Goal: Task Accomplishment & Management: Use online tool/utility

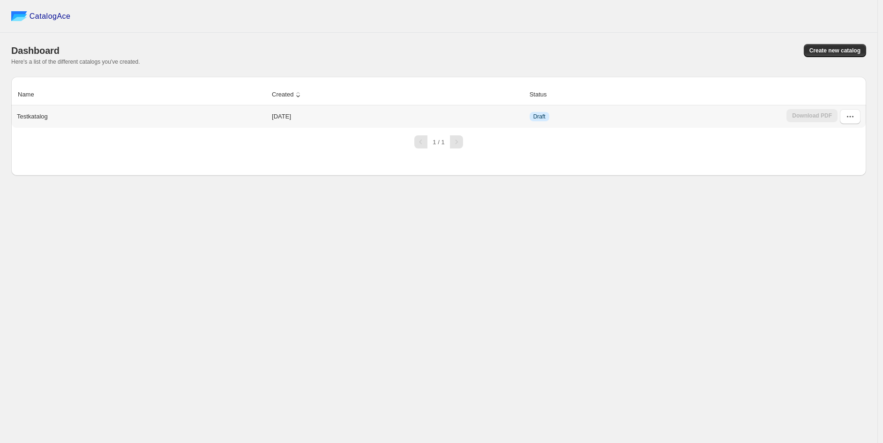
click at [36, 119] on p "Testkatalog" at bounding box center [32, 116] width 31 height 9
click at [230, 121] on div "Testkatalog" at bounding box center [139, 114] width 253 height 13
click at [853, 116] on icon "button" at bounding box center [850, 116] width 9 height 9
click at [832, 198] on span "Edit" at bounding box center [831, 201] width 10 height 7
click at [853, 119] on icon "button" at bounding box center [850, 116] width 9 height 9
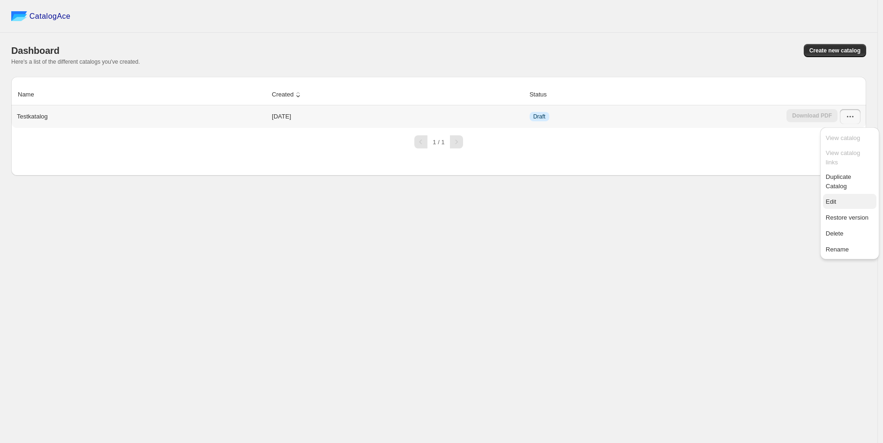
click at [833, 198] on span "Edit" at bounding box center [831, 201] width 10 height 7
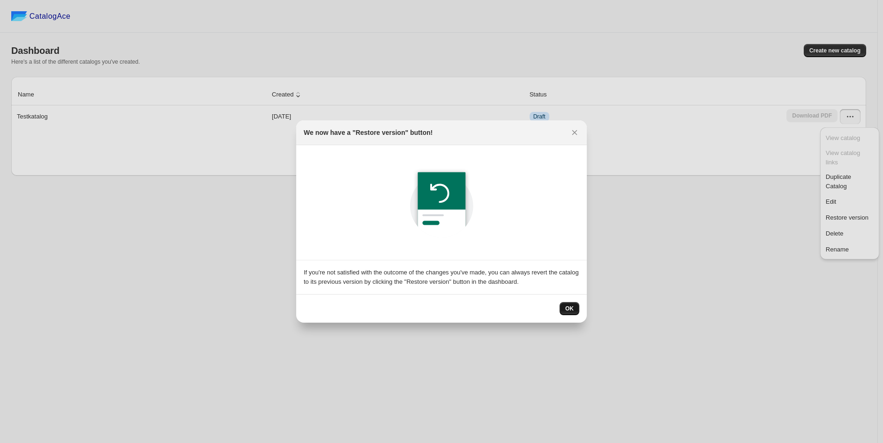
click at [571, 309] on span "OK" at bounding box center [569, 308] width 8 height 7
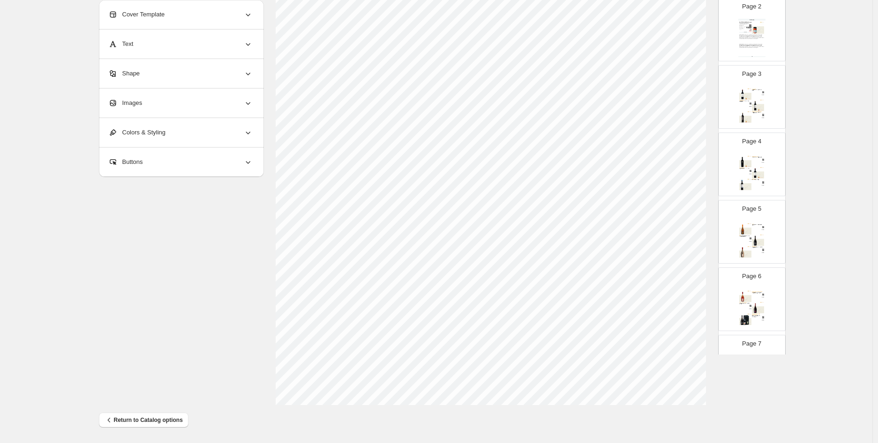
scroll to position [156, 0]
click at [738, 171] on div "Page 5 [PERSON_NAME] Iris von Birrificio San Quirico besticht durch frische Aro…" at bounding box center [748, 183] width 59 height 63
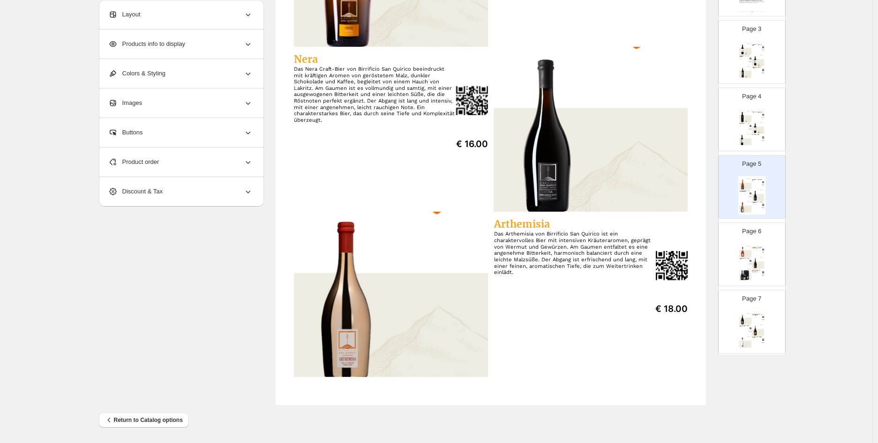
click at [761, 241] on div "Page 6 Dionisiaca - IGA (Italian Grape Ale) Das Dionisiaca von Birrificio San Q…" at bounding box center [748, 250] width 59 height 63
type input "*"
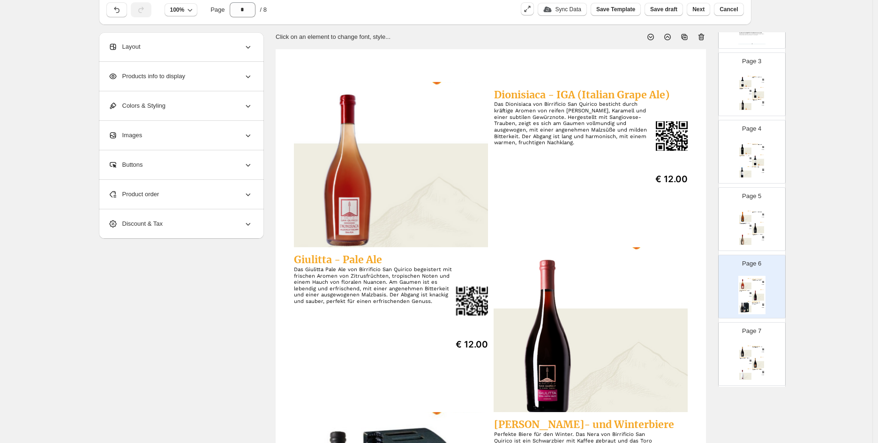
scroll to position [0, 0]
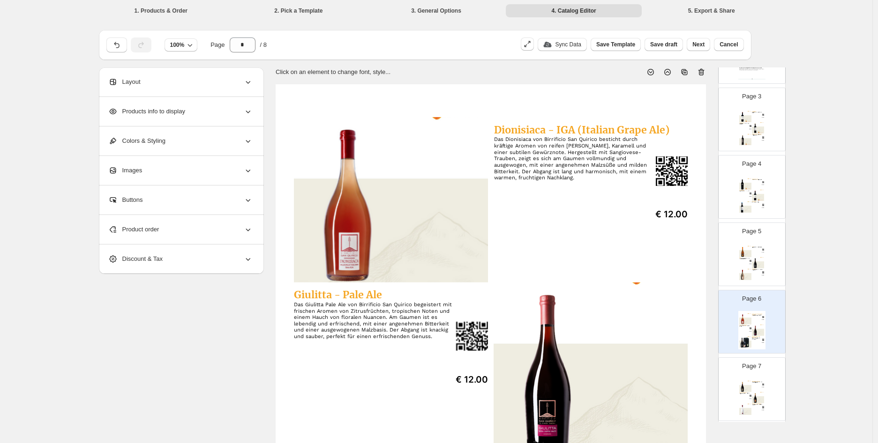
click at [188, 81] on div "Layout" at bounding box center [180, 81] width 144 height 29
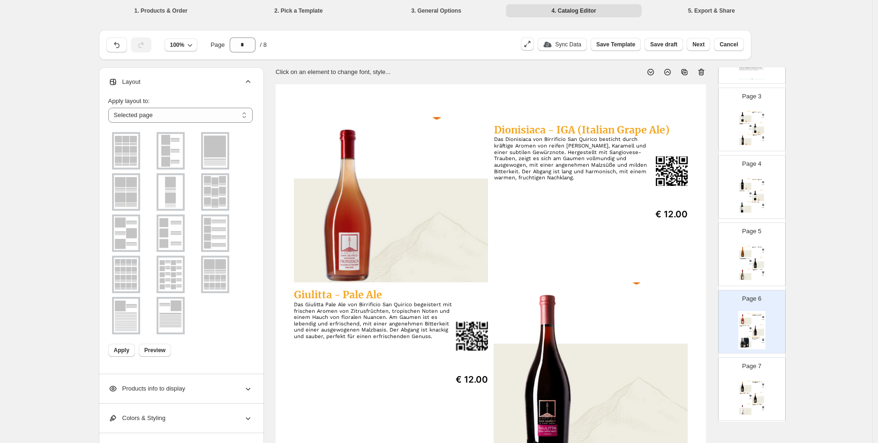
click at [217, 150] on img at bounding box center [215, 151] width 24 height 34
click at [228, 115] on select "**********" at bounding box center [180, 115] width 144 height 15
click at [111, 108] on select "**********" at bounding box center [180, 115] width 144 height 15
click at [224, 154] on div at bounding box center [215, 150] width 28 height 37
click at [128, 350] on span "Apply" at bounding box center [121, 350] width 15 height 7
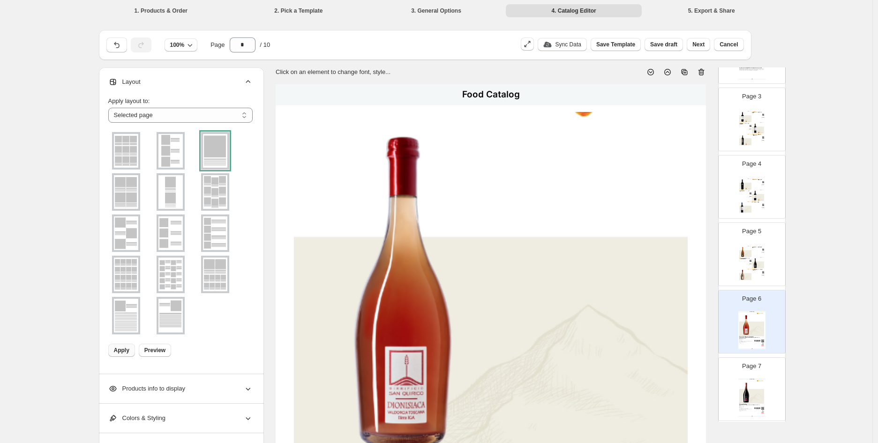
click at [176, 391] on span "Products info to display" at bounding box center [146, 388] width 77 height 9
click at [437, 10] on li "3. General Options" at bounding box center [436, 10] width 136 height 13
